Goal: Task Accomplishment & Management: Complete application form

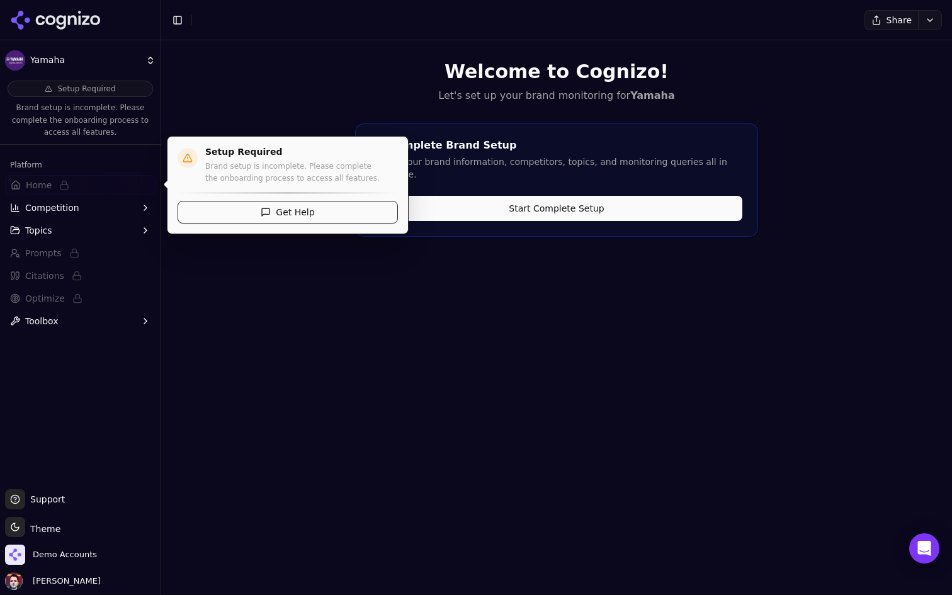
click at [115, 209] on button "Competition" at bounding box center [80, 208] width 150 height 20
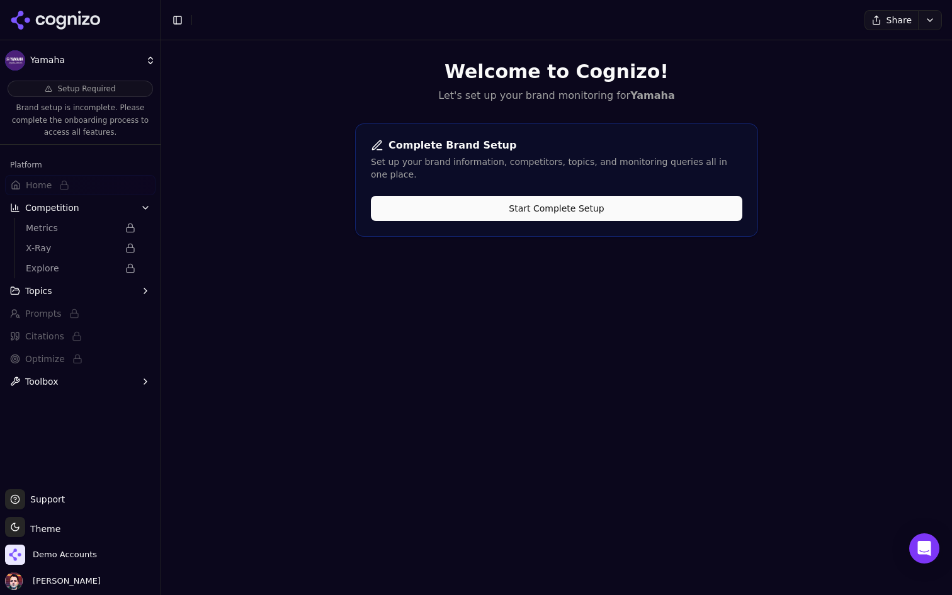
click at [93, 281] on button "Topics" at bounding box center [80, 291] width 150 height 20
click at [524, 196] on button "Start Complete Setup" at bounding box center [556, 208] width 371 height 25
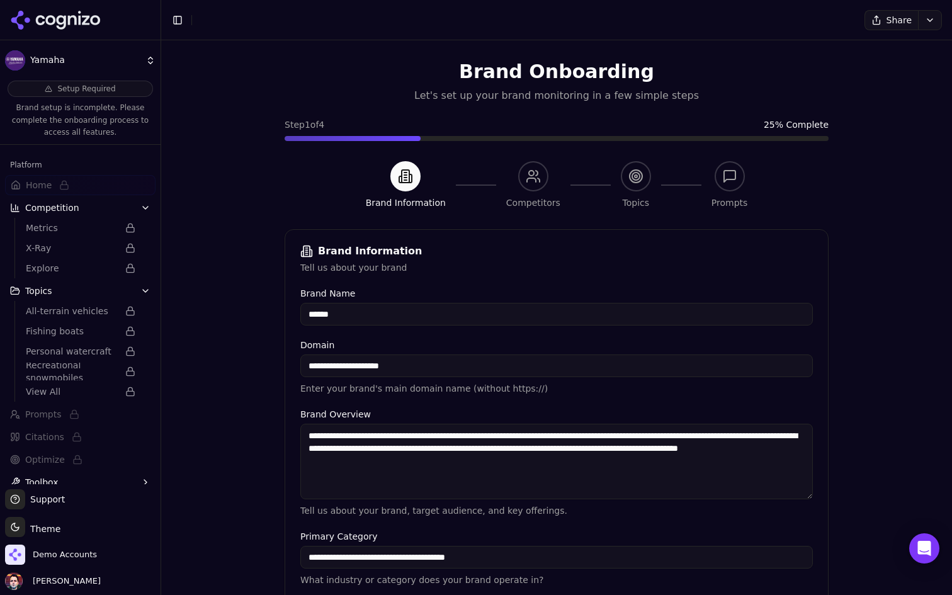
click at [47, 568] on div "Demo Accounts" at bounding box center [80, 557] width 150 height 25
click at [64, 558] on span "Demo Accounts" at bounding box center [65, 554] width 64 height 11
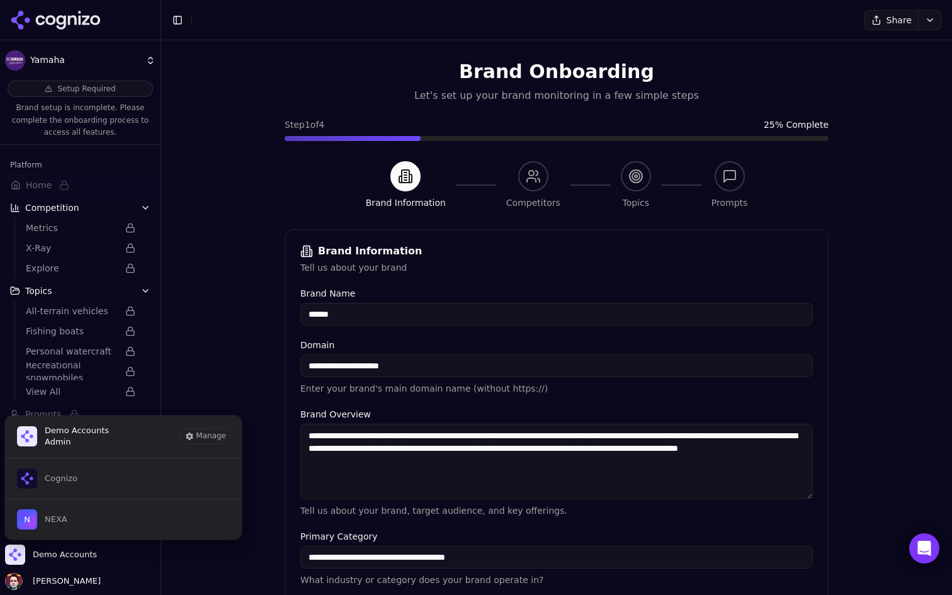
click at [616, 258] on div "Brand Information Tell us about your brand" at bounding box center [556, 259] width 543 height 29
